Goal: Information Seeking & Learning: Check status

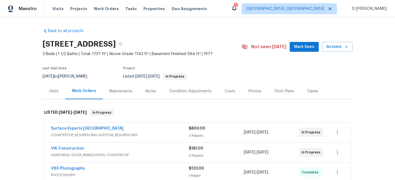
scroll to position [50, 0]
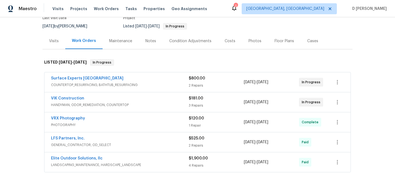
click at [117, 102] on div "VIK Construction" at bounding box center [120, 99] width 138 height 7
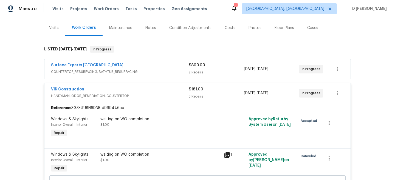
scroll to position [60, 0]
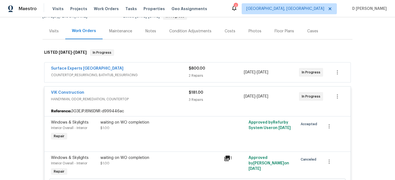
click at [126, 73] on span "COUNTERTOP_RESURFACING, BATHTUB_RESURFACING" at bounding box center [120, 74] width 138 height 5
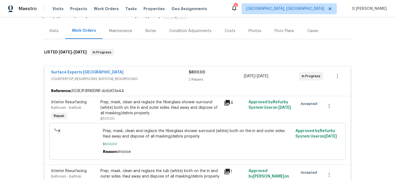
scroll to position [61, 0]
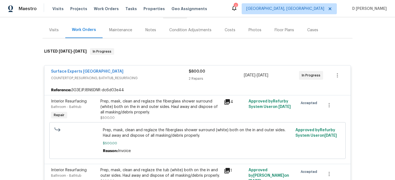
click at [55, 29] on div "Visits" at bounding box center [54, 29] width 10 height 5
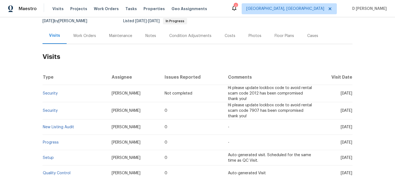
scroll to position [55, 0]
drag, startPoint x: 63, startPoint y: 95, endPoint x: 43, endPoint y: 93, distance: 20.1
click at [43, 93] on td "Security" at bounding box center [75, 93] width 65 height 17
copy link "Security"
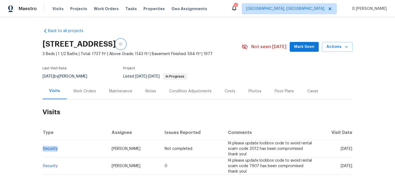
click at [122, 44] on icon "button" at bounding box center [120, 44] width 3 height 3
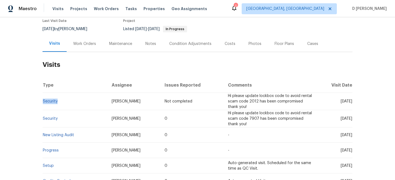
drag, startPoint x: 330, startPoint y: 119, endPoint x: 343, endPoint y: 119, distance: 12.9
click at [343, 119] on span "[DATE]" at bounding box center [347, 119] width 12 height 4
copy span "[DATE]"
drag, startPoint x: 59, startPoint y: 102, endPoint x: 44, endPoint y: 100, distance: 15.2
click at [44, 100] on td "Security" at bounding box center [75, 101] width 65 height 17
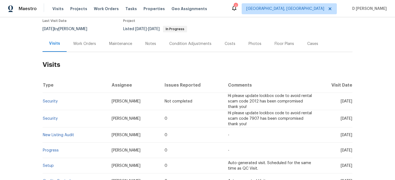
click at [96, 76] on h2 "Visits" at bounding box center [198, 65] width 310 height 26
drag, startPoint x: 59, startPoint y: 102, endPoint x: 43, endPoint y: 103, distance: 16.2
click at [43, 103] on td "Security" at bounding box center [75, 101] width 65 height 17
copy link "Security"
